Goal: Task Accomplishment & Management: Manage account settings

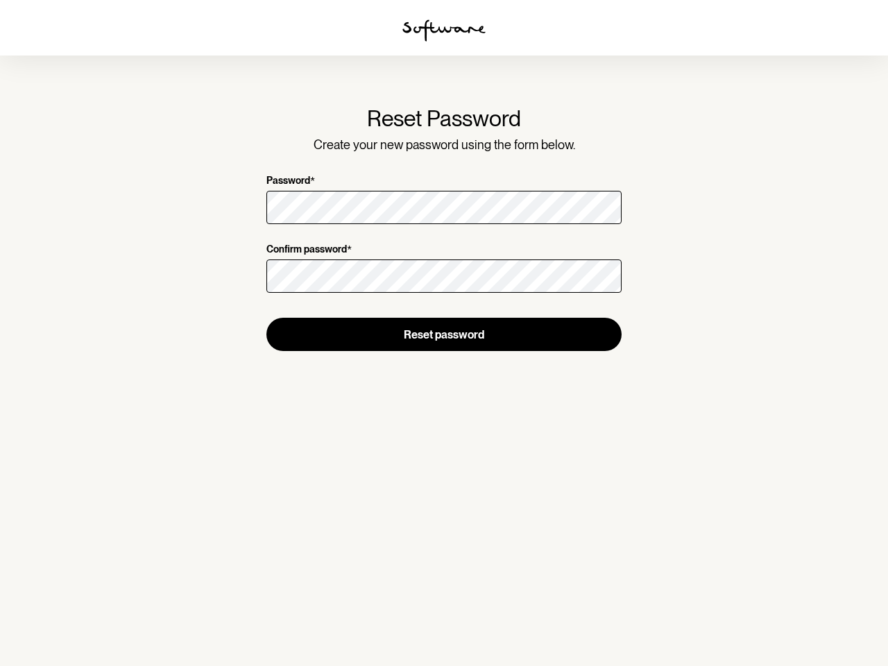
click at [444, 31] on img at bounding box center [444, 30] width 83 height 22
